Goal: Use online tool/utility: Utilize a website feature to perform a specific function

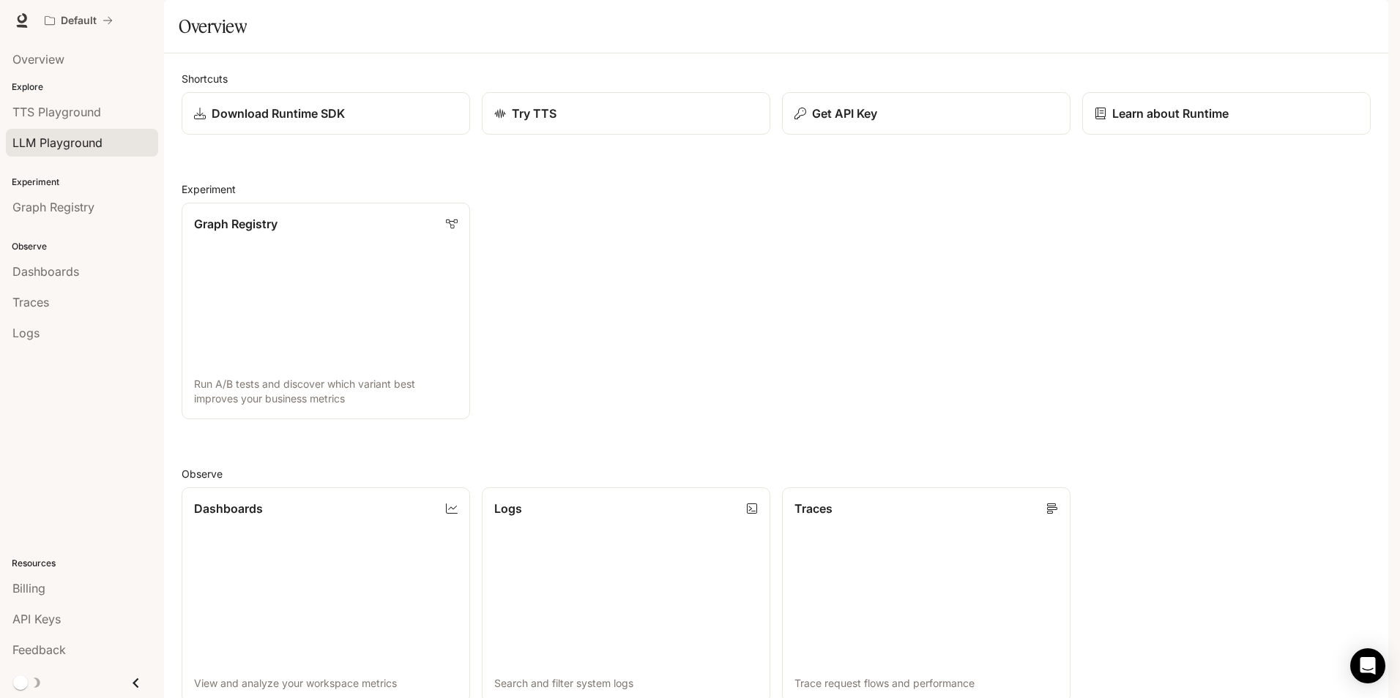
click at [108, 145] on div "LLM Playground" at bounding box center [81, 143] width 139 height 18
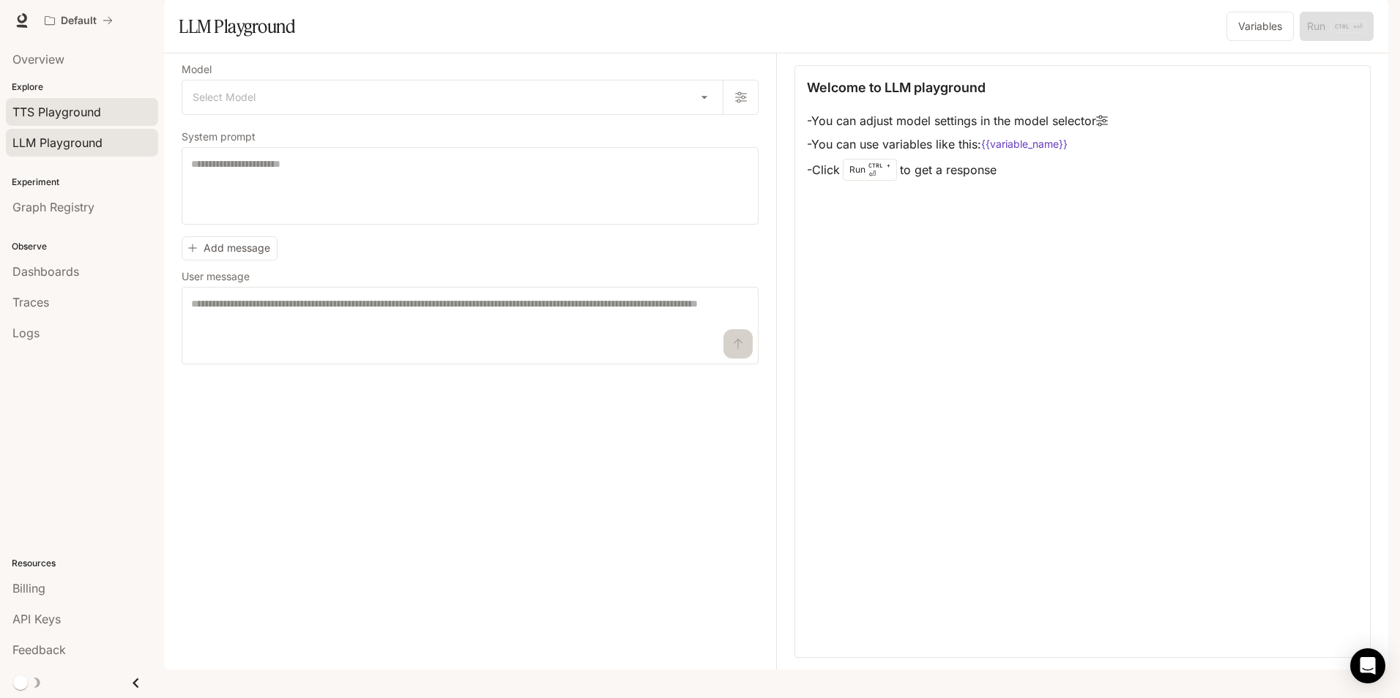
click at [81, 114] on span "TTS Playground" at bounding box center [56, 112] width 89 height 18
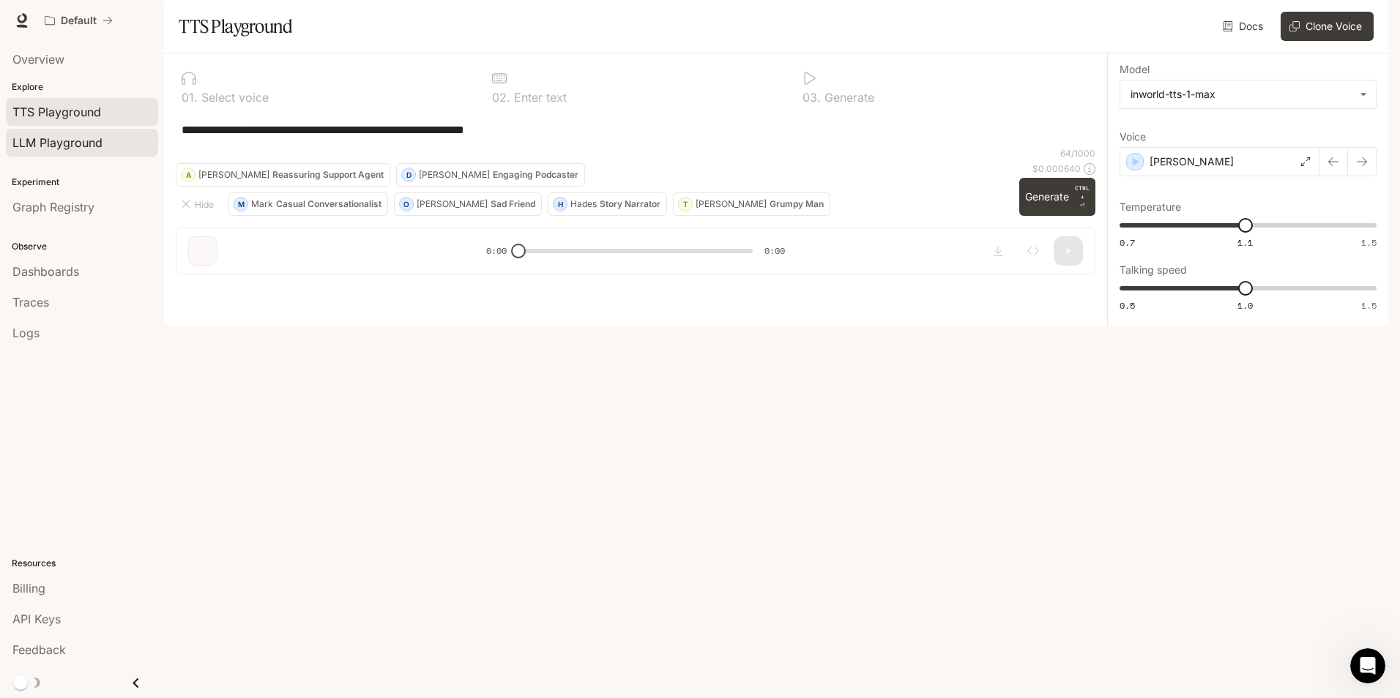
click at [78, 152] on link "LLM Playground" at bounding box center [82, 143] width 152 height 28
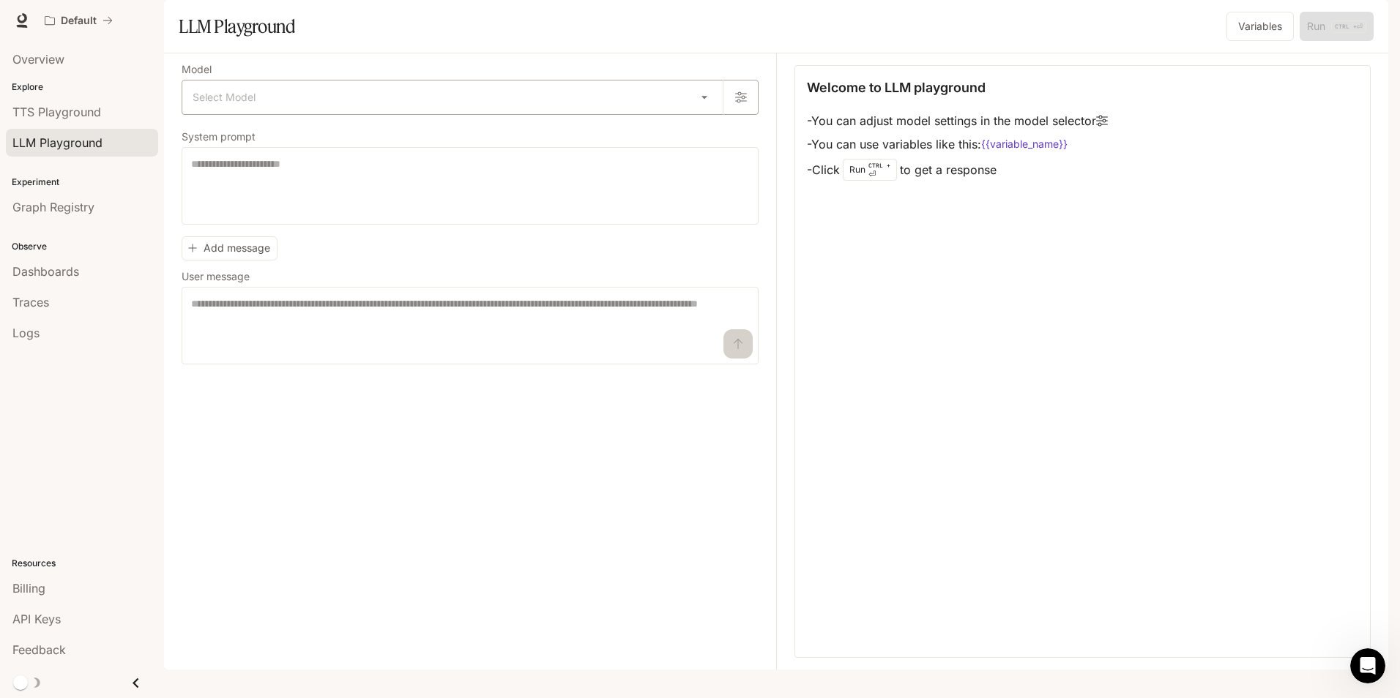
click at [589, 135] on body "Skip to main content Default Runtime Runtime Documentation Documentation Portal…" at bounding box center [700, 349] width 1400 height 698
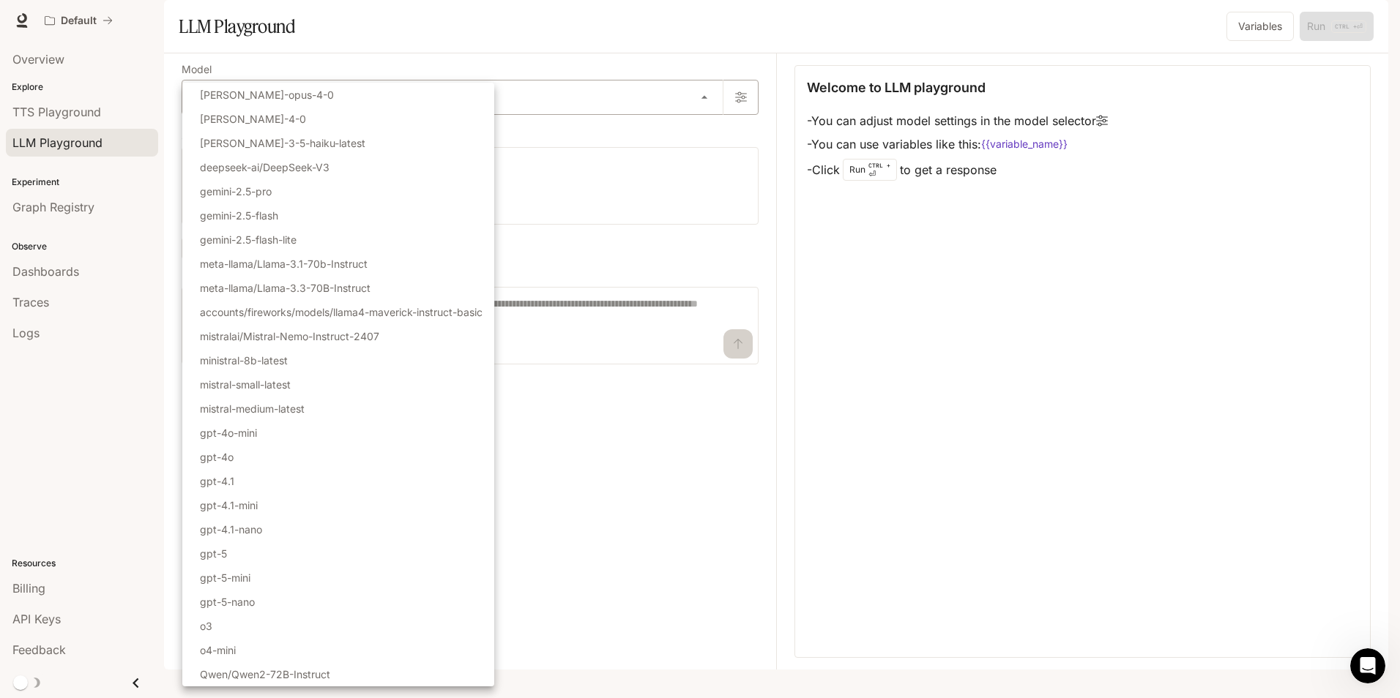
click at [589, 135] on div at bounding box center [700, 349] width 1400 height 698
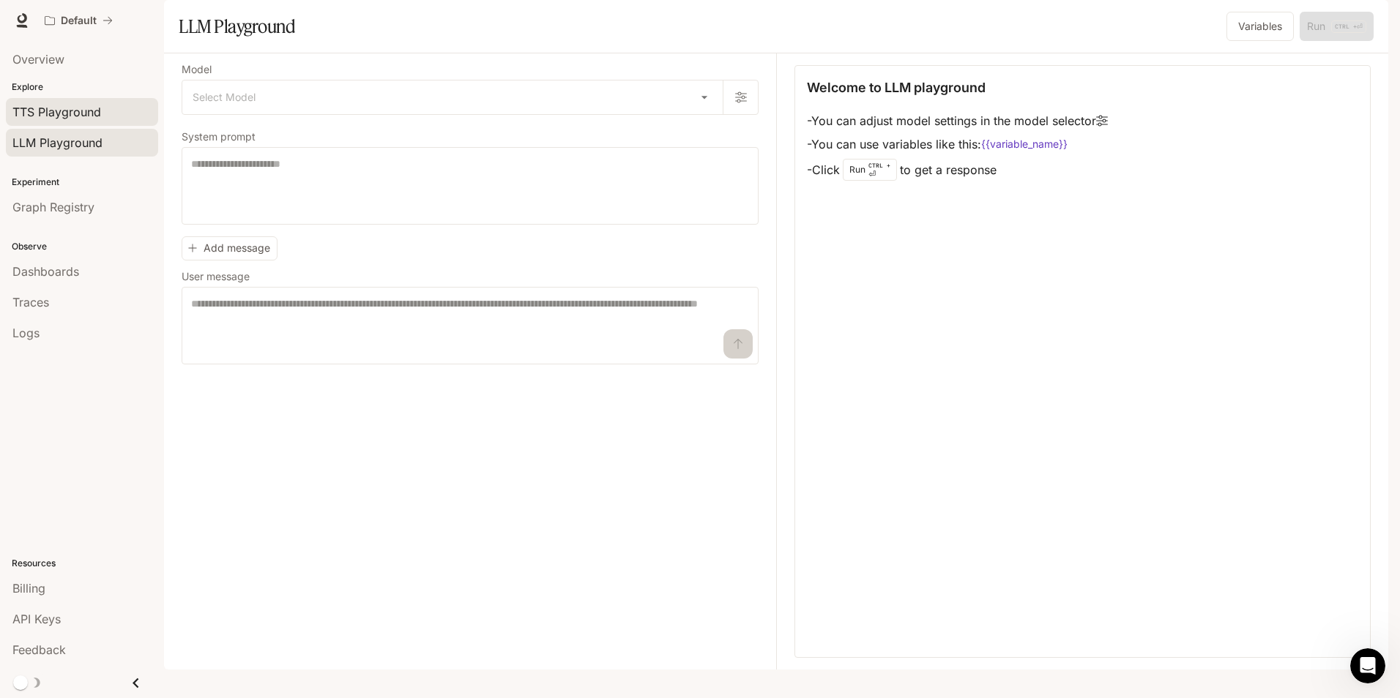
click at [78, 115] on span "TTS Playground" at bounding box center [56, 112] width 89 height 18
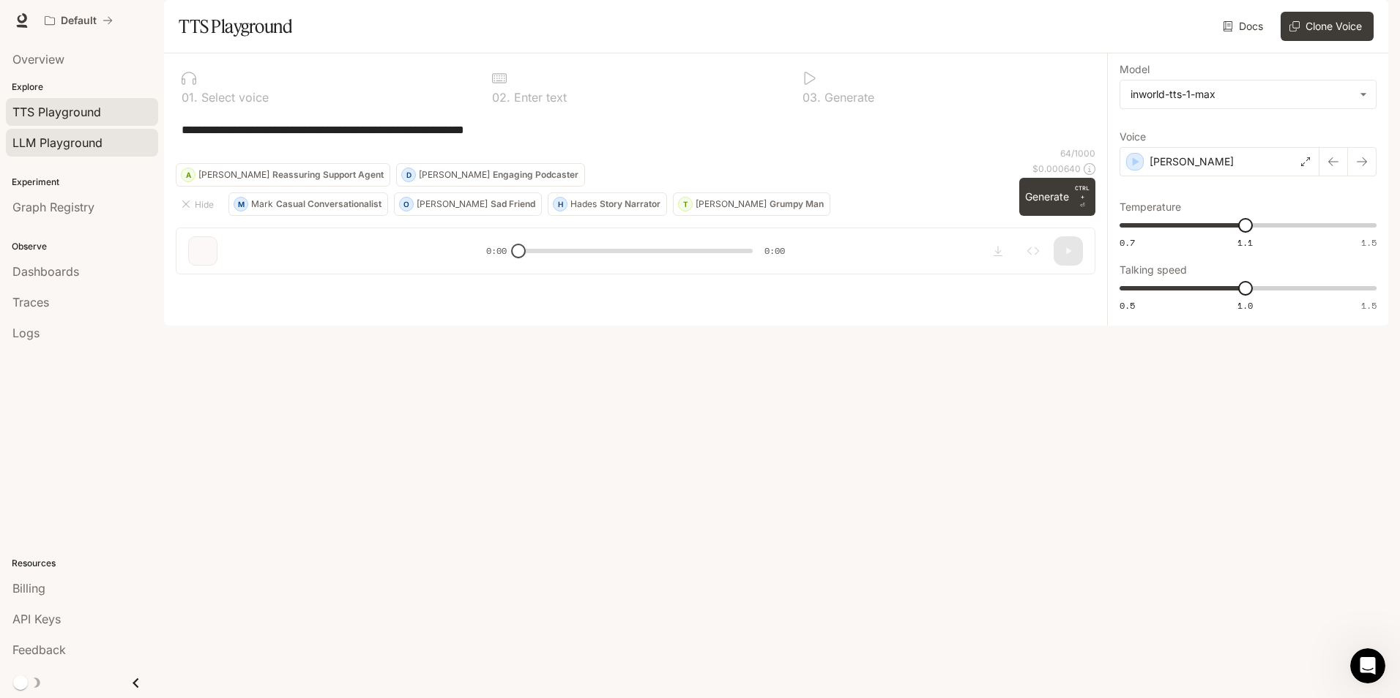
click at [55, 150] on span "LLM Playground" at bounding box center [57, 143] width 90 height 18
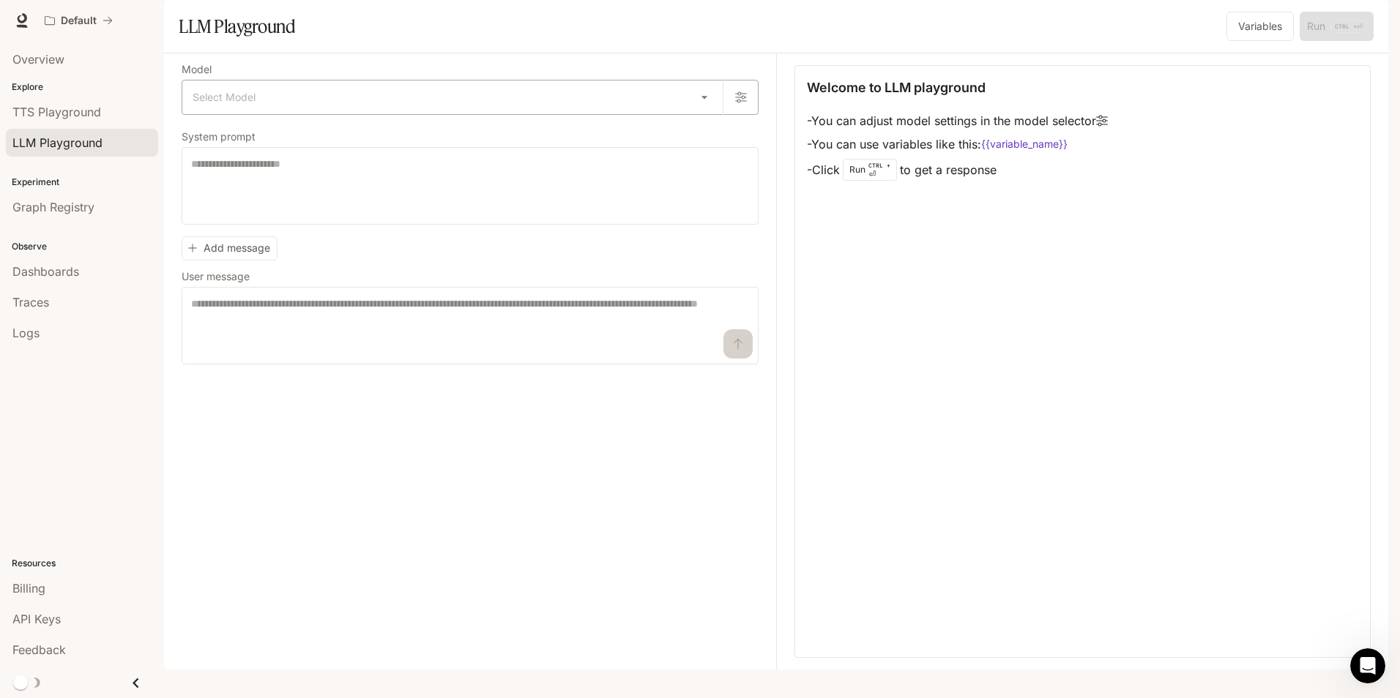
click at [298, 138] on body "Skip to main content Default Runtime Runtime Documentation Documentation Portal…" at bounding box center [700, 349] width 1400 height 698
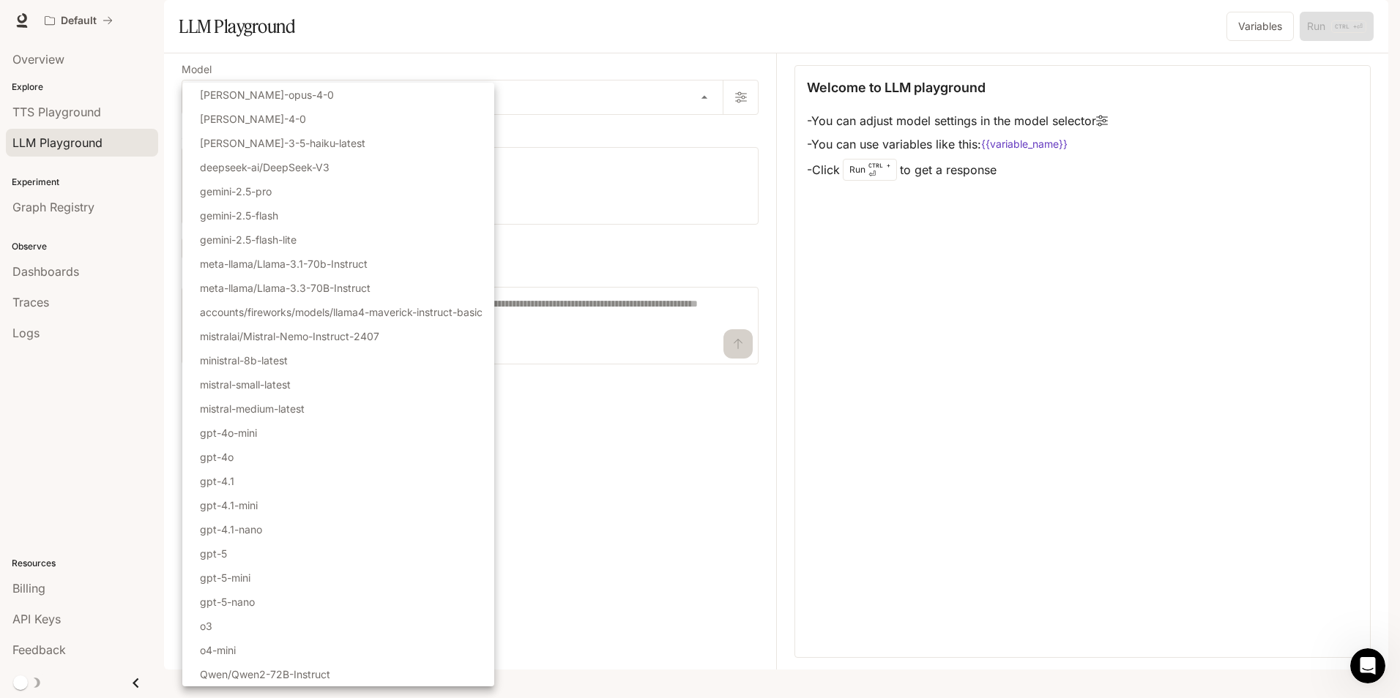
click at [281, 554] on li "gpt-5" at bounding box center [338, 554] width 312 height 24
type input "*****"
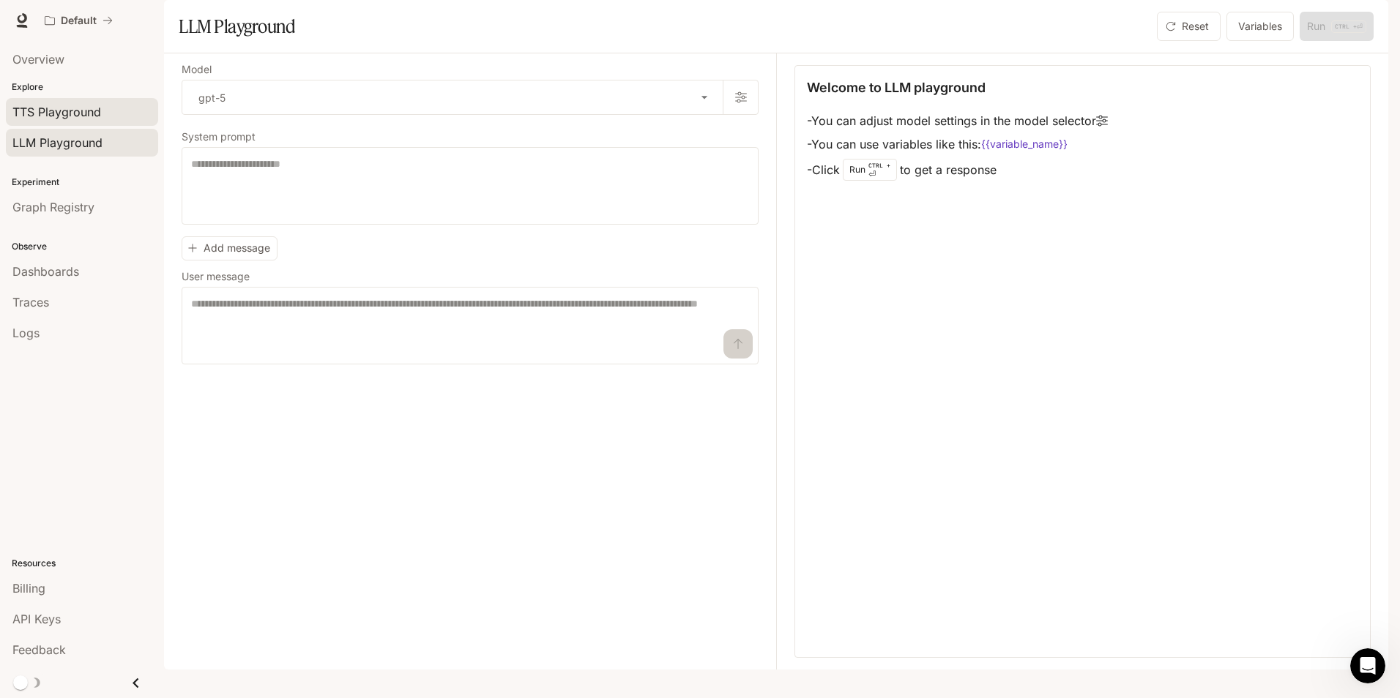
click at [69, 111] on span "TTS Playground" at bounding box center [56, 112] width 89 height 18
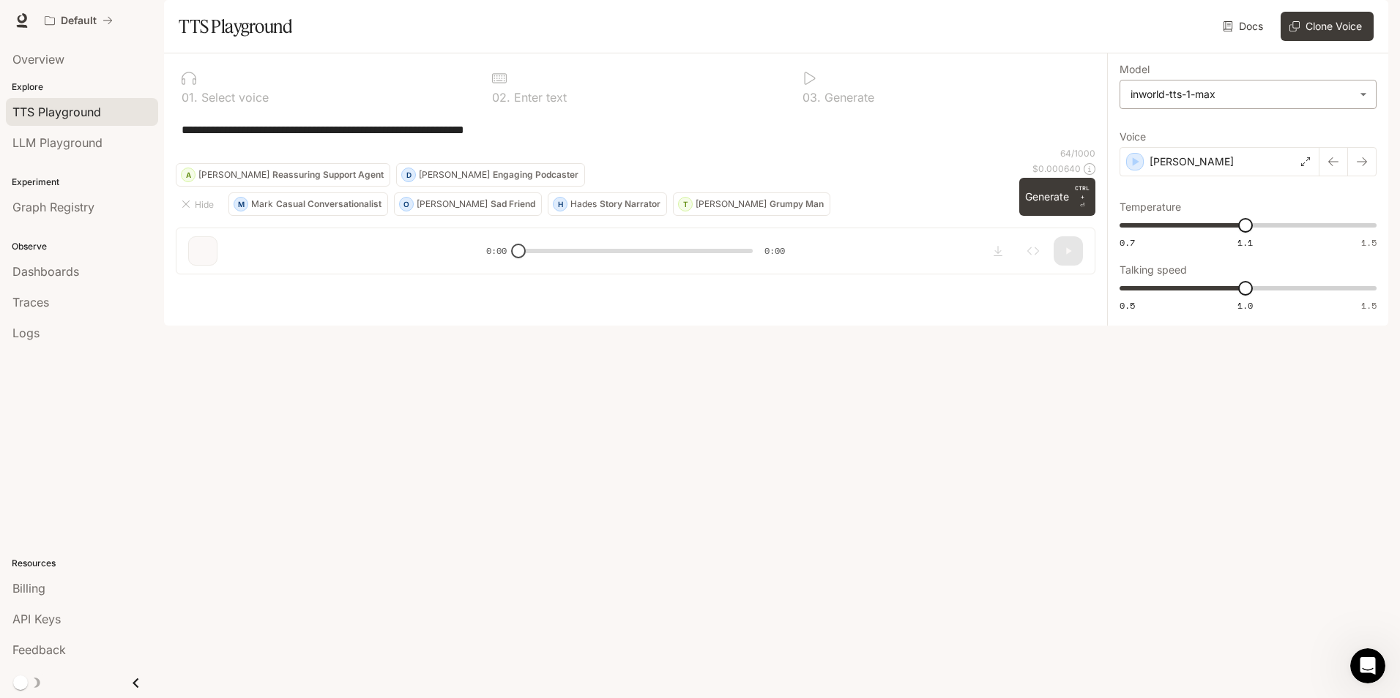
click at [1316, 133] on body "**********" at bounding box center [700, 349] width 1400 height 698
click at [1260, 196] on div "inworld-tts-1-max" at bounding box center [1245, 194] width 231 height 15
click at [1298, 176] on div "[PERSON_NAME]" at bounding box center [1219, 161] width 200 height 29
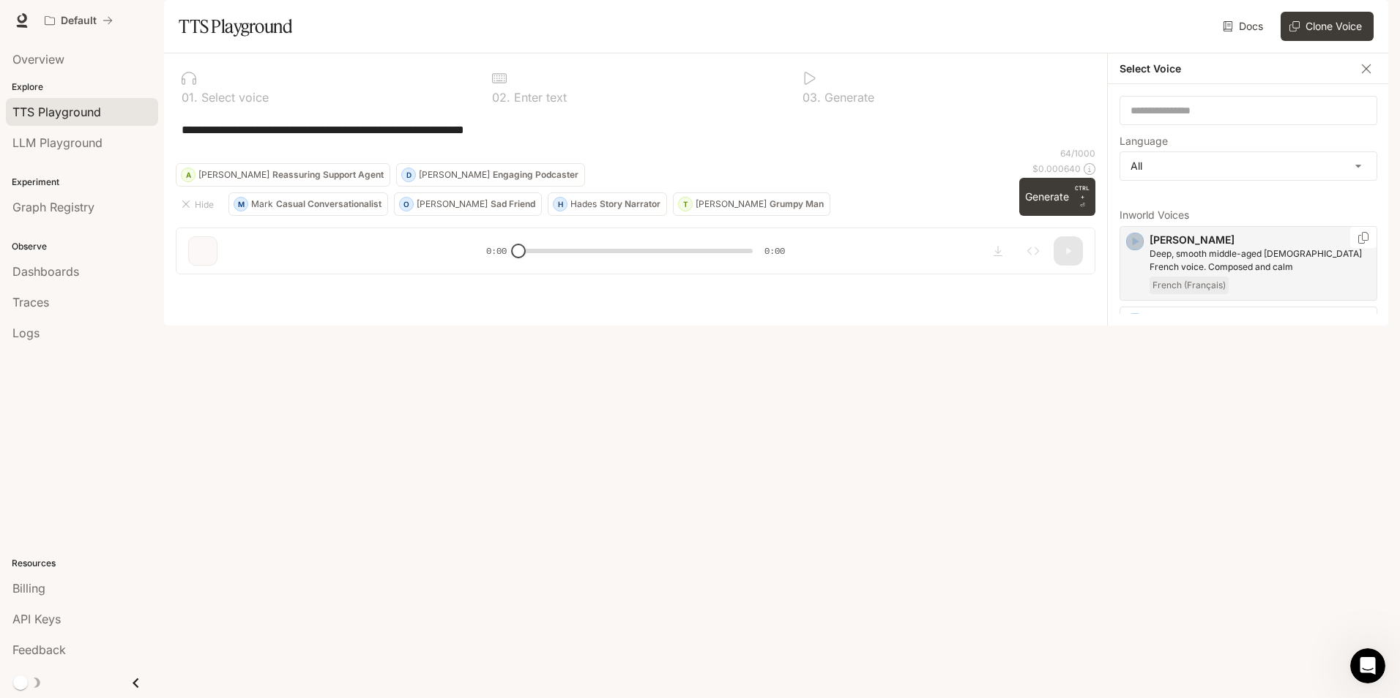
click at [1136, 246] on icon "button" at bounding box center [1136, 241] width 7 height 9
click at [1134, 246] on icon "button" at bounding box center [1136, 241] width 7 height 9
click at [1131, 329] on icon "button" at bounding box center [1135, 322] width 15 height 15
drag, startPoint x: 872, startPoint y: 310, endPoint x: 928, endPoint y: 316, distance: 56.8
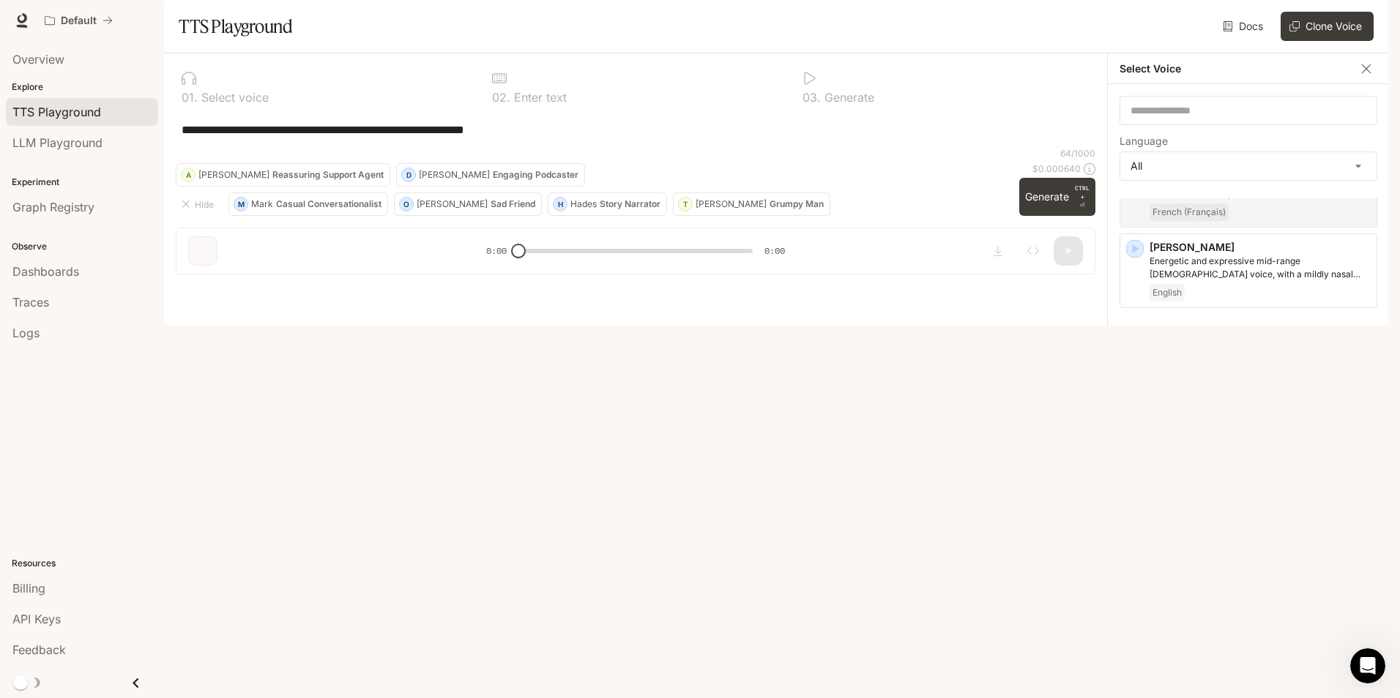
click at [872, 147] on div "**********" at bounding box center [636, 129] width 920 height 35
click at [1134, 401] on icon "button" at bounding box center [1136, 396] width 7 height 9
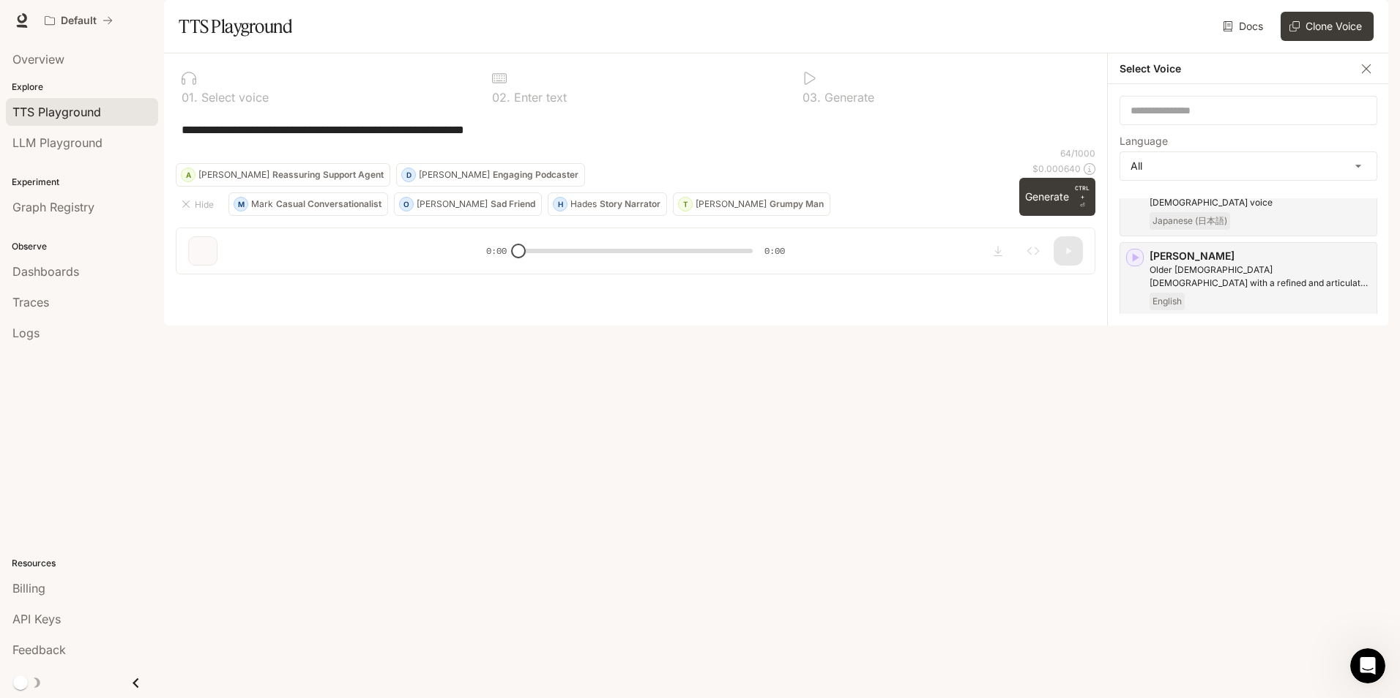
scroll to position [366, 0]
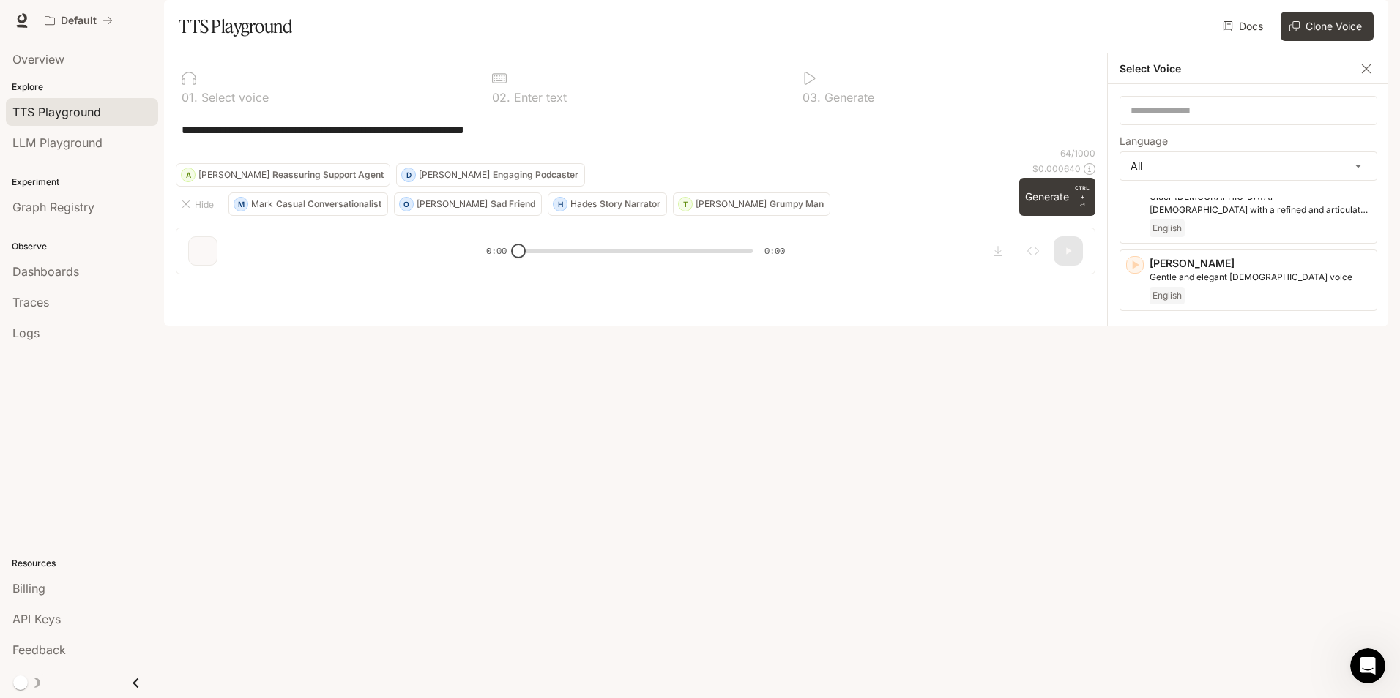
click at [1138, 337] on icon "button" at bounding box center [1136, 332] width 7 height 9
click at [1262, 365] on p "Middle-aged man with a smooth, calm and friendly voice" at bounding box center [1259, 351] width 221 height 26
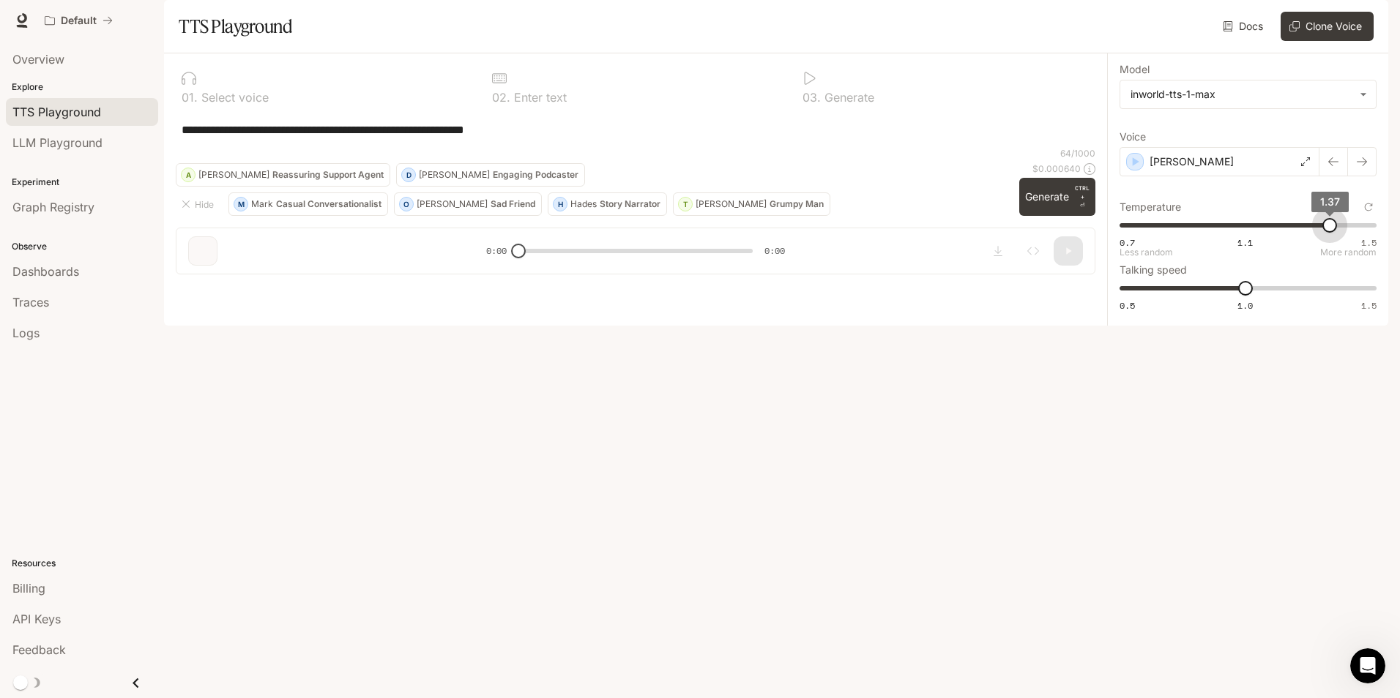
type input "***"
drag, startPoint x: 1248, startPoint y: 268, endPoint x: 1384, endPoint y: 269, distance: 135.5
click at [1378, 233] on span "1.5" at bounding box center [1370, 225] width 15 height 15
click at [1134, 166] on icon "button" at bounding box center [1136, 161] width 7 height 9
click at [419, 179] on p "[PERSON_NAME]" at bounding box center [454, 175] width 71 height 9
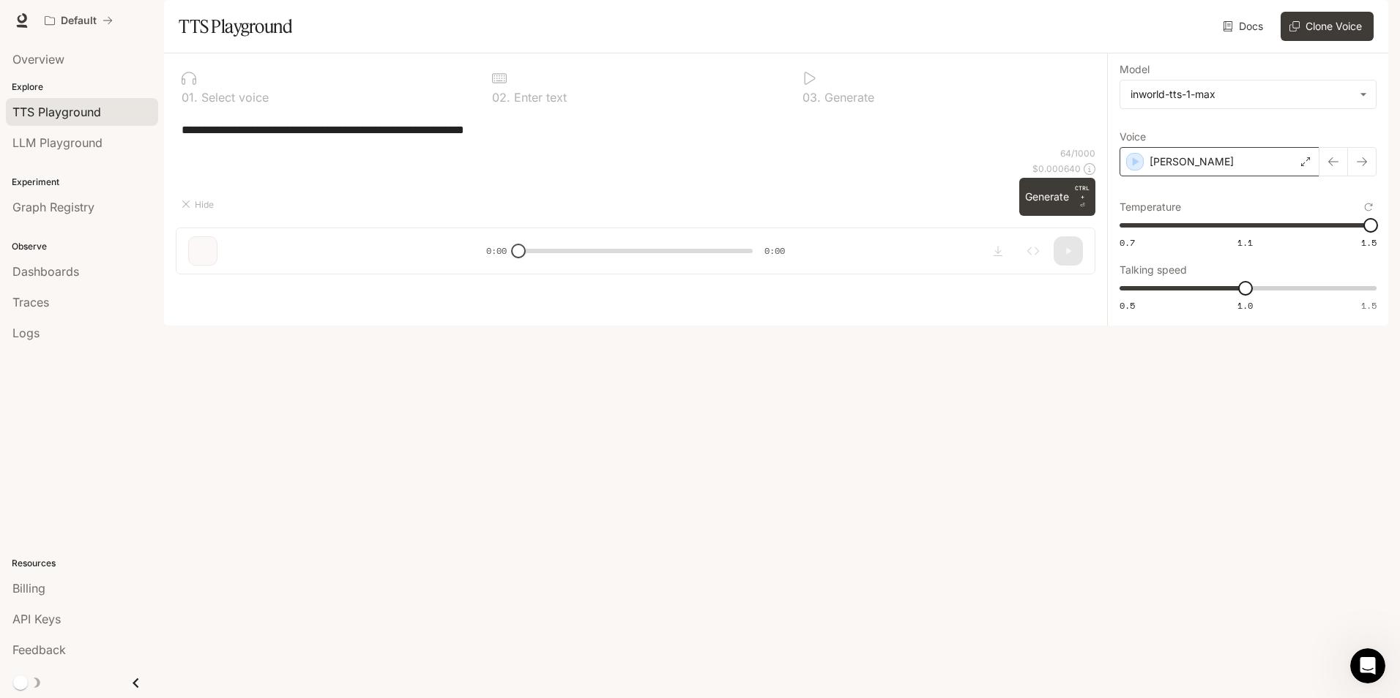
type textarea "**********"
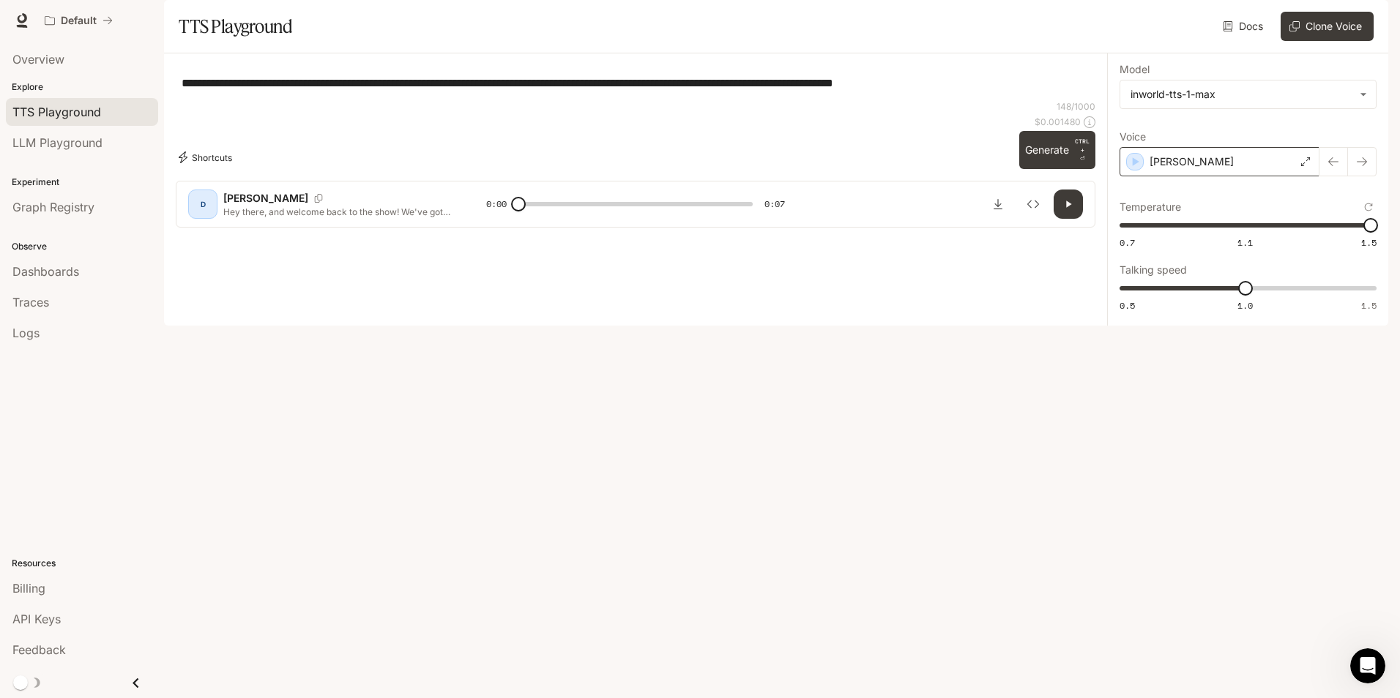
click at [226, 169] on button "Shortcuts" at bounding box center [207, 157] width 62 height 23
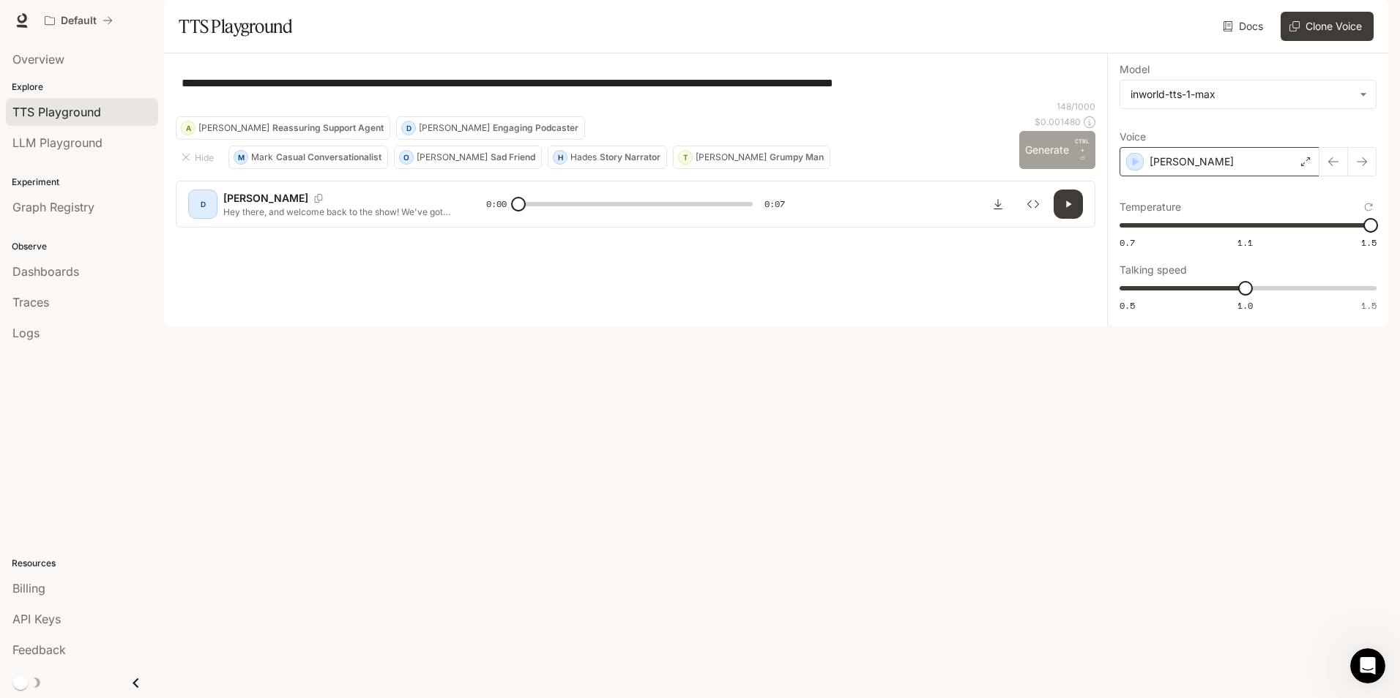
click at [1048, 169] on button "Generate CTRL + ⏎" at bounding box center [1057, 150] width 76 height 38
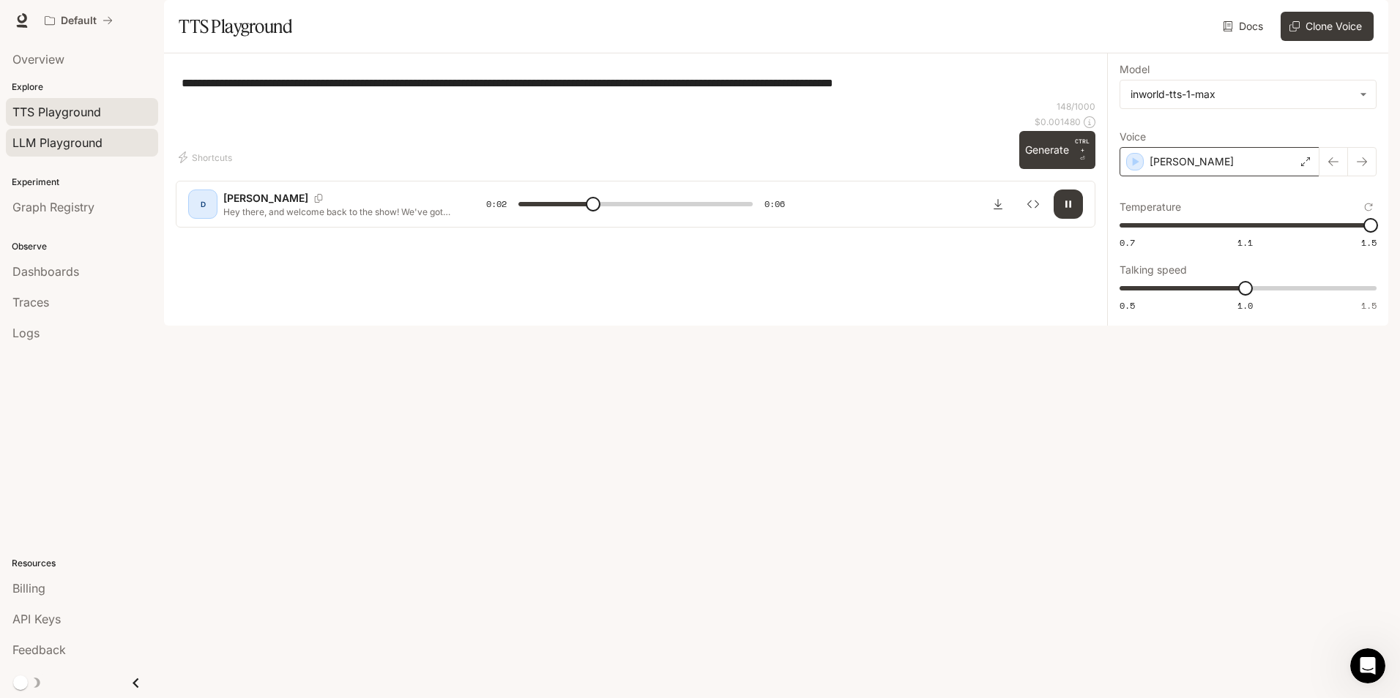
type input "***"
click at [81, 144] on span "LLM Playground" at bounding box center [57, 143] width 90 height 18
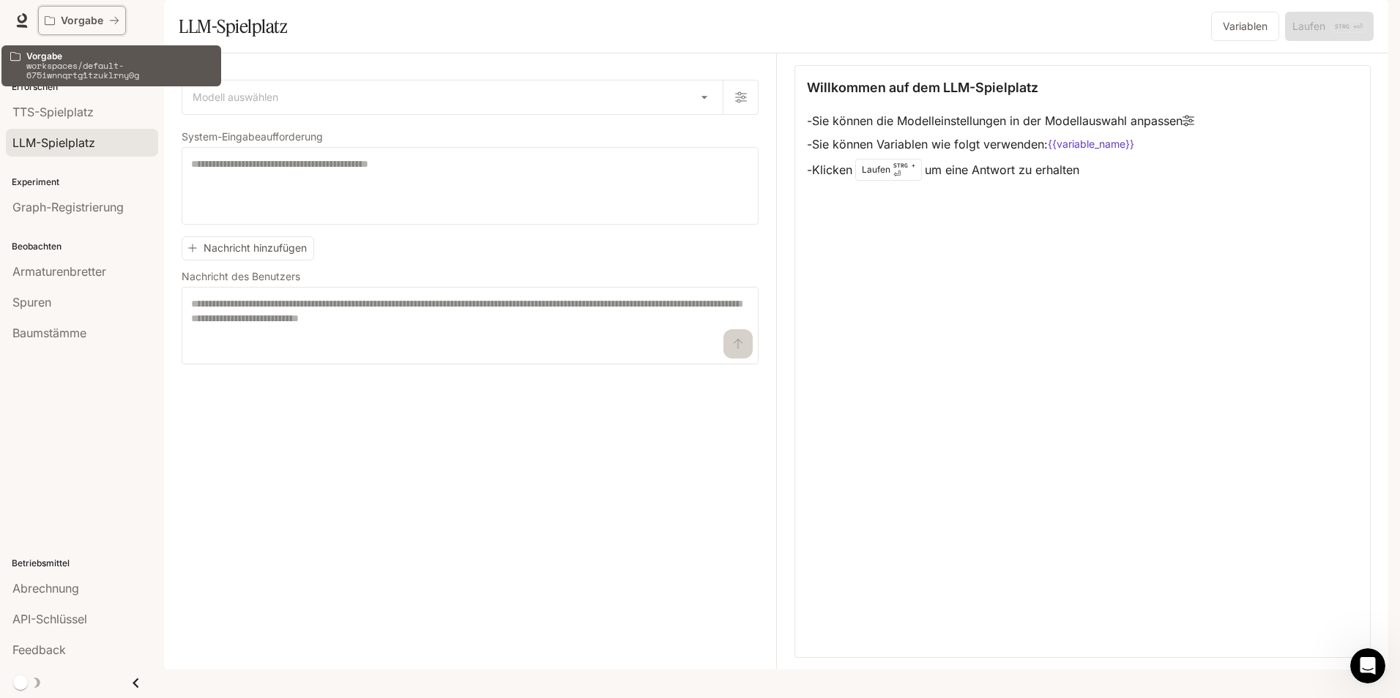
click at [97, 20] on p "Vorgabe" at bounding box center [82, 21] width 42 height 12
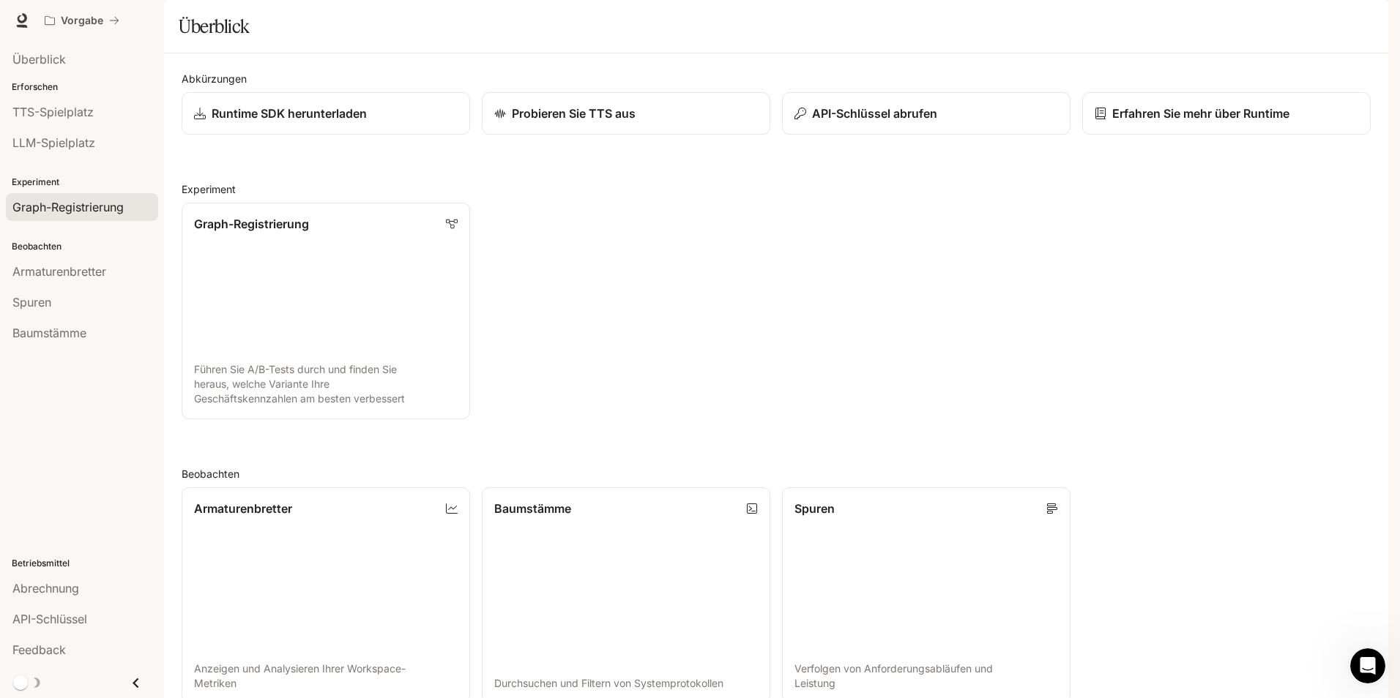
click at [98, 206] on span "Graph-Registrierung" at bounding box center [67, 207] width 111 height 18
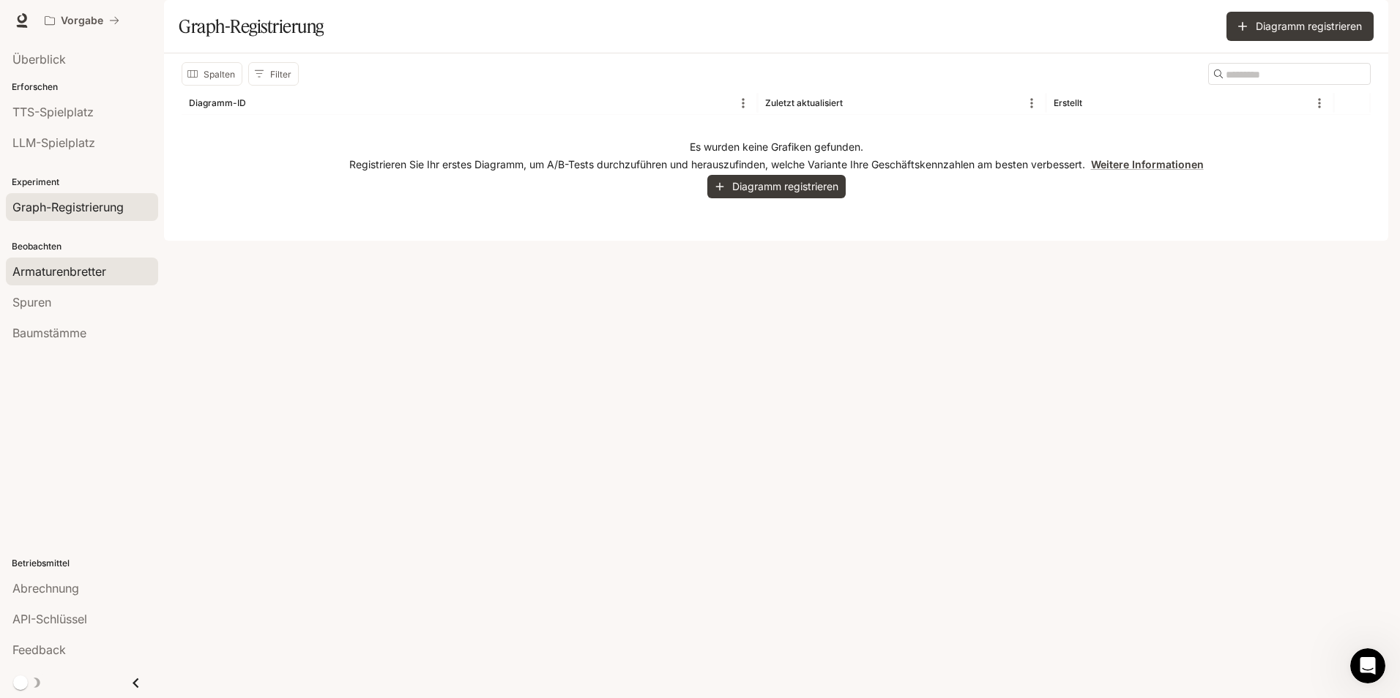
click at [76, 272] on span "Armaturenbretter" at bounding box center [59, 272] width 94 height 18
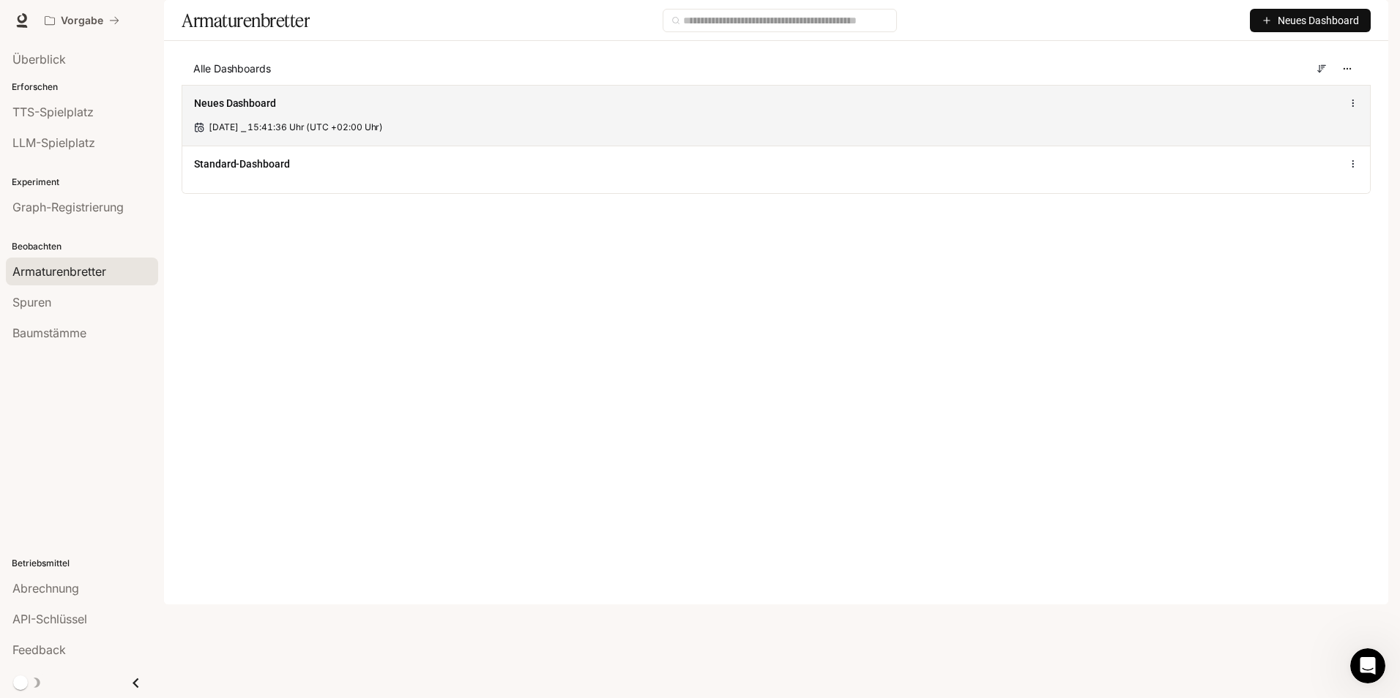
click at [247, 111] on span "Neues Dashboard" at bounding box center [235, 103] width 82 height 15
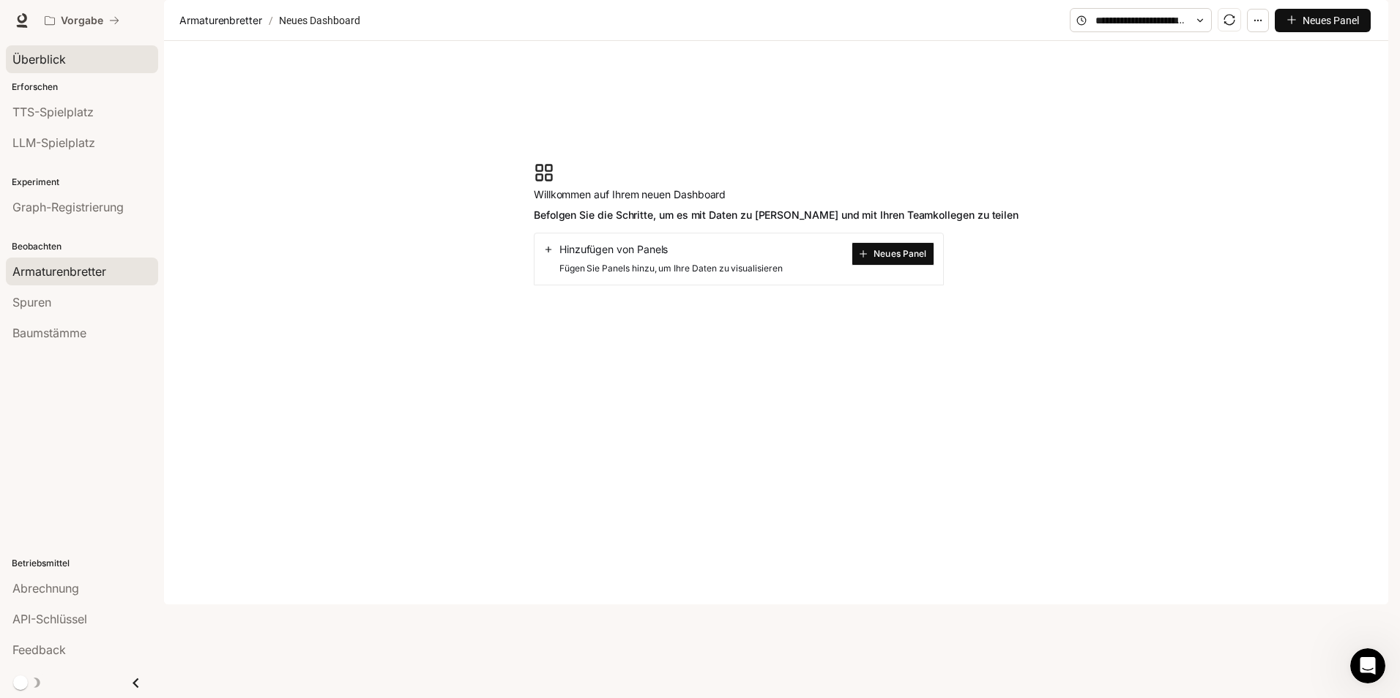
click at [53, 59] on span "Überblick" at bounding box center [38, 60] width 53 height 18
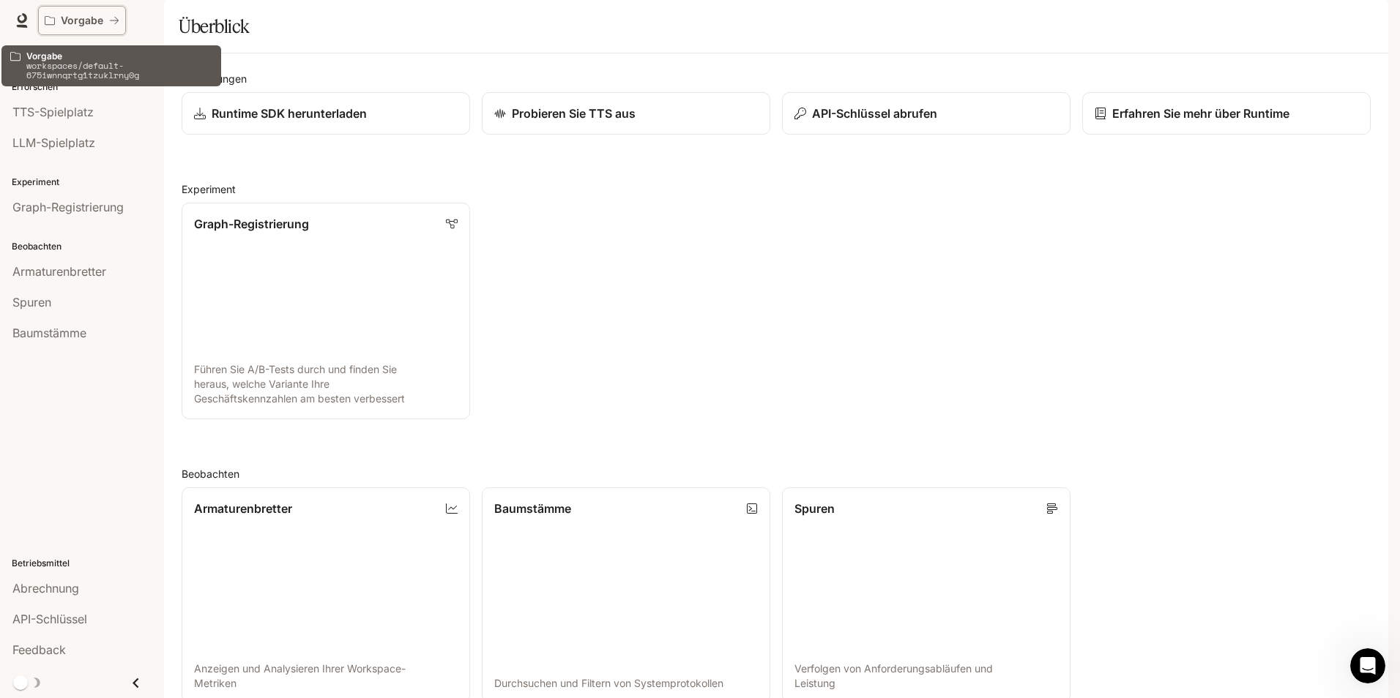
click at [78, 16] on p "Vorgabe" at bounding box center [82, 21] width 42 height 12
